Goal: Task Accomplishment & Management: Complete application form

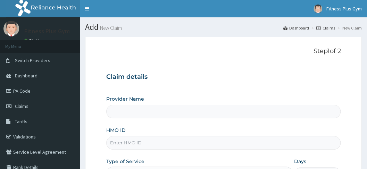
click at [142, 139] on input "HMO ID" at bounding box center [223, 143] width 235 height 14
type input "Fitness plus Gym"
type input "1"
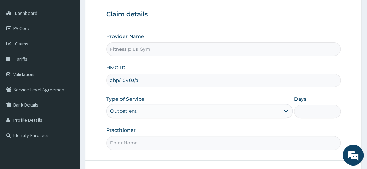
scroll to position [92, 0]
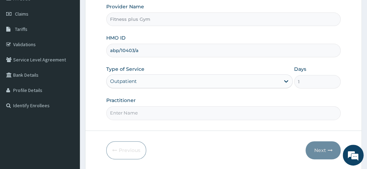
type input "abp/10403/a"
click at [147, 118] on input "Practitioner" at bounding box center [223, 113] width 235 height 14
type input "fitnessplus"
click at [315, 145] on button "Next" at bounding box center [322, 150] width 35 height 18
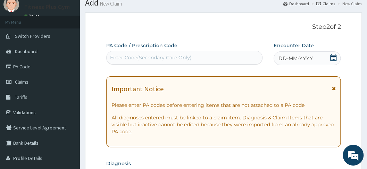
scroll to position [23, 0]
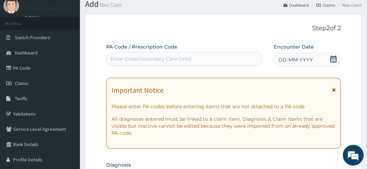
click at [213, 57] on div "Enter Code(Secondary Care Only)" at bounding box center [185, 58] width 156 height 11
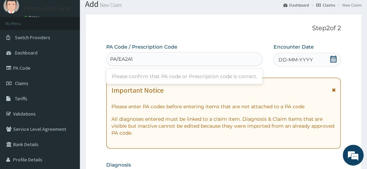
type input "PA/EA2A16"
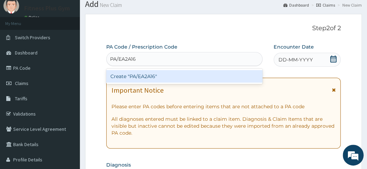
click at [210, 75] on div "Create "PA/EA2A16"" at bounding box center [184, 76] width 156 height 12
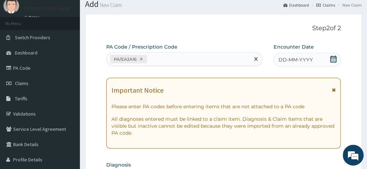
click at [323, 60] on div "DD-MM-YYYY" at bounding box center [306, 60] width 67 height 14
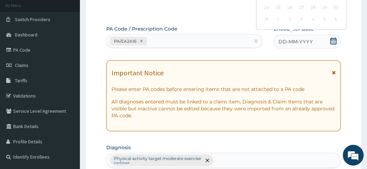
scroll to position [46, 0]
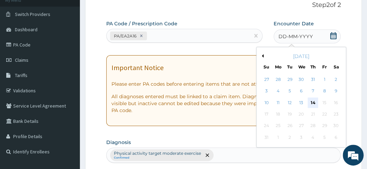
click at [309, 102] on div "14" at bounding box center [312, 102] width 10 height 10
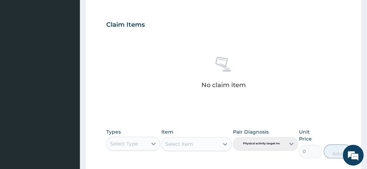
drag, startPoint x: 131, startPoint y: 142, endPoint x: 135, endPoint y: 139, distance: 4.7
click at [133, 141] on div "Select Type" at bounding box center [124, 143] width 28 height 7
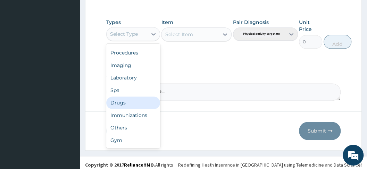
scroll to position [344, 0]
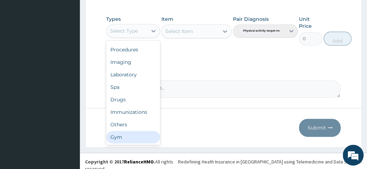
click at [142, 141] on div "Gym" at bounding box center [133, 137] width 54 height 12
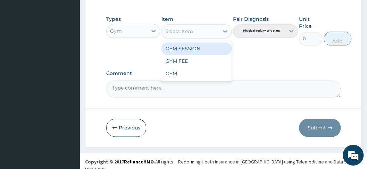
click at [201, 30] on div "Select Item" at bounding box center [189, 31] width 57 height 11
drag, startPoint x: 201, startPoint y: 46, endPoint x: 254, endPoint y: 36, distance: 53.2
click at [202, 46] on div "GYM SESSION" at bounding box center [196, 48] width 70 height 12
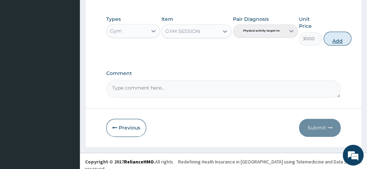
click at [339, 32] on button "Add" at bounding box center [337, 39] width 28 height 14
type input "0"
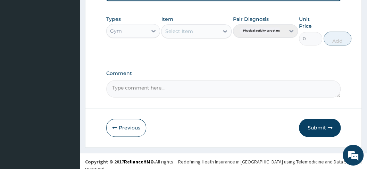
scroll to position [314, 0]
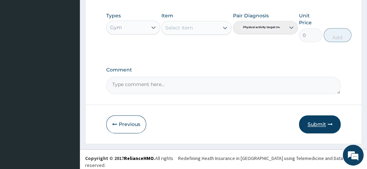
click at [319, 121] on button "Submit" at bounding box center [320, 124] width 42 height 18
